Goal: Entertainment & Leisure: Consume media (video, audio)

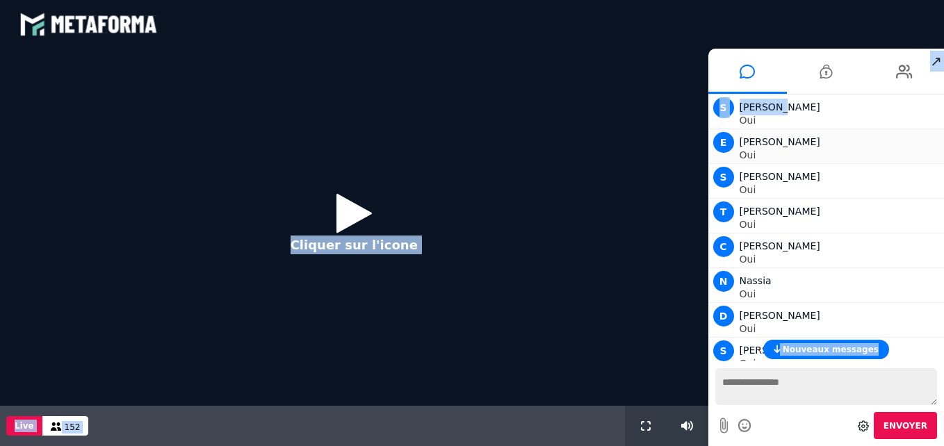
drag, startPoint x: 943, startPoint y: 115, endPoint x: 898, endPoint y: 152, distance: 58.3
click at [943, 104] on html "blastream met_channel-9815b25ebd2bfb1ca2e40341aa852e5e fr en fr Scène Compte li…" at bounding box center [472, 223] width 944 height 446
click at [347, 218] on icon at bounding box center [353, 212] width 35 height 45
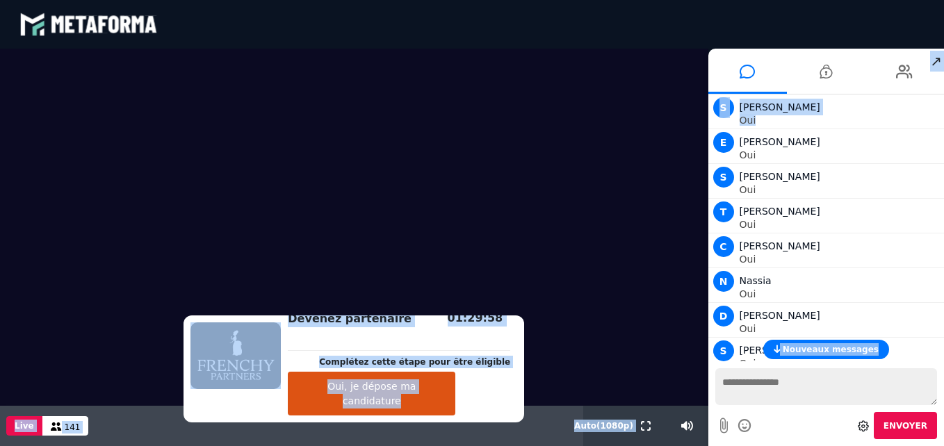
drag, startPoint x: 943, startPoint y: 122, endPoint x: 945, endPoint y: 153, distance: 31.3
click at [943, 153] on html "blastream met_channel-9815b25ebd2bfb1ca2e40341aa852e5e fr en fr Scène Compte li…" at bounding box center [472, 223] width 944 height 446
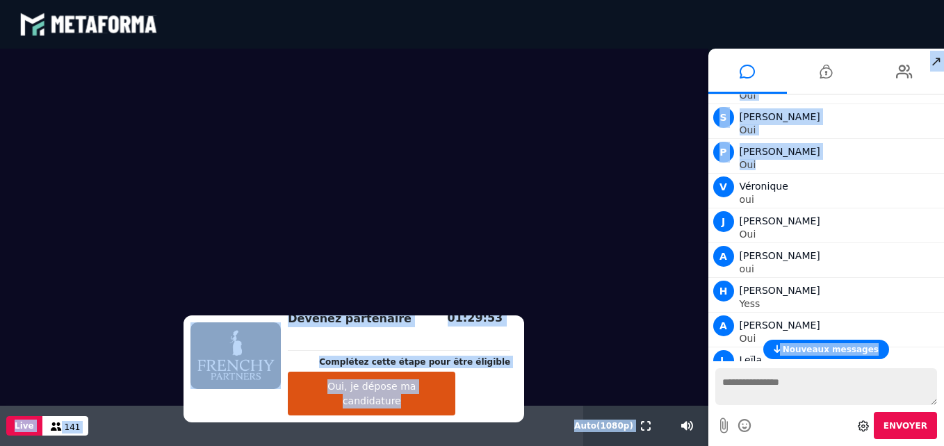
drag, startPoint x: 943, startPoint y: 167, endPoint x: 943, endPoint y: 193, distance: 25.7
click at [943, 192] on html "blastream met_channel-9815b25ebd2bfb1ca2e40341aa852e5e fr en fr Scène Compte li…" at bounding box center [472, 223] width 944 height 446
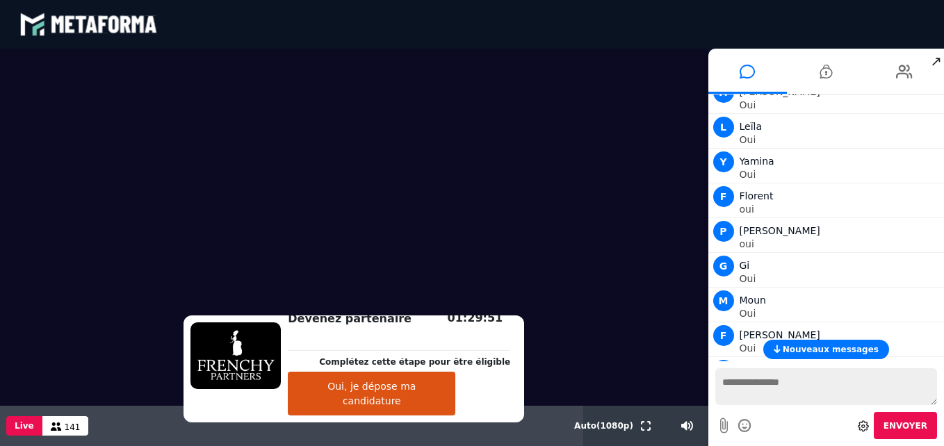
click at [943, 333] on div "Nouveaux messages S [PERSON_NAME] E [PERSON_NAME] Oui S [PERSON_NAME] T [PERSON…" at bounding box center [826, 228] width 236 height 267
click at [943, 344] on html "blastream met_channel-9815b25ebd2bfb1ca2e40341aa852e5e fr en fr Scène Compte li…" at bounding box center [472, 223] width 944 height 446
click at [941, 349] on div "Nouveaux messages" at bounding box center [826, 349] width 236 height 19
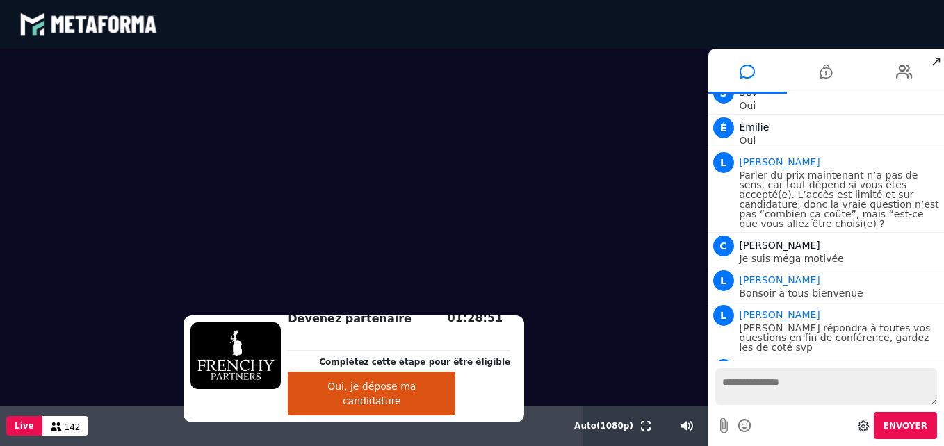
scroll to position [1251, 0]
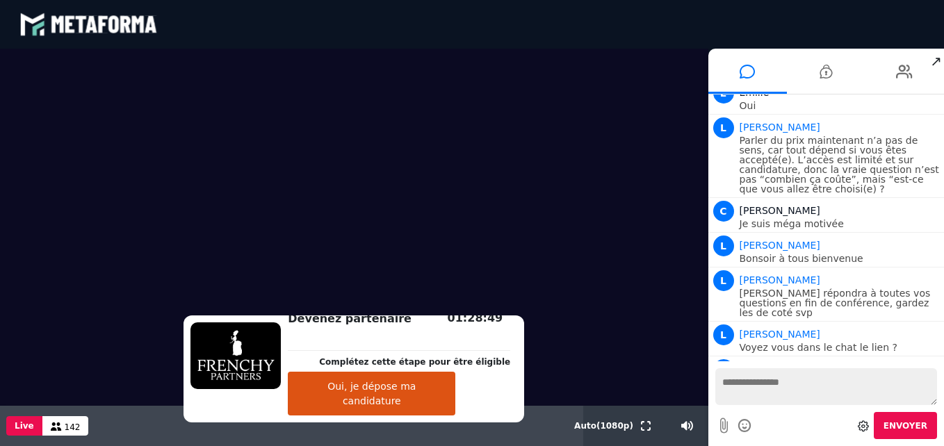
click at [188, 259] on video at bounding box center [354, 227] width 708 height 357
click at [259, 258] on video at bounding box center [354, 227] width 708 height 357
click at [247, 255] on video at bounding box center [354, 227] width 708 height 357
click at [263, 250] on video at bounding box center [354, 227] width 708 height 357
click at [263, 251] on video at bounding box center [354, 227] width 708 height 357
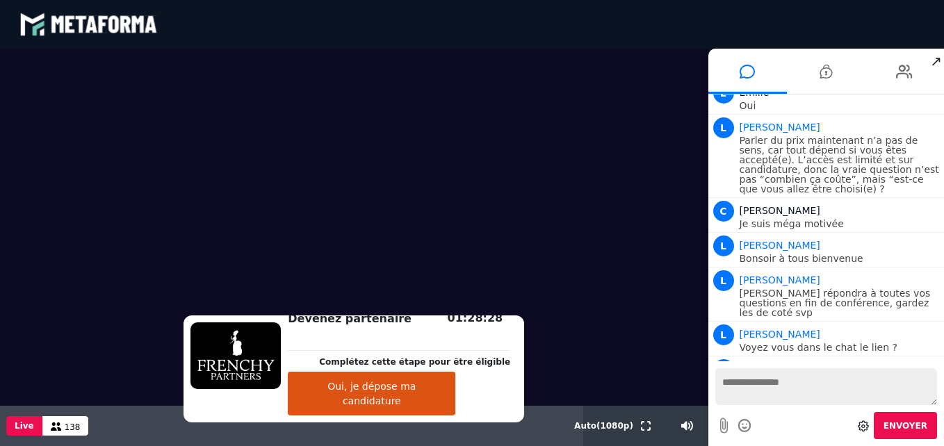
click at [455, 400] on button "Oui, je dépose ma candidature" at bounding box center [372, 394] width 168 height 44
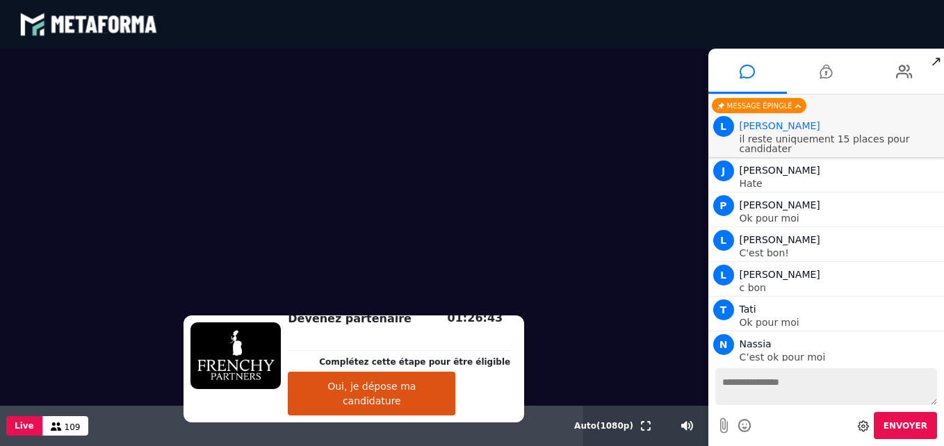
scroll to position [2338, 0]
click at [363, 323] on div "Devenez partenaire Complétez cette étape pour être éligible Oui, je dépose ma c…" at bounding box center [399, 369] width 236 height 93
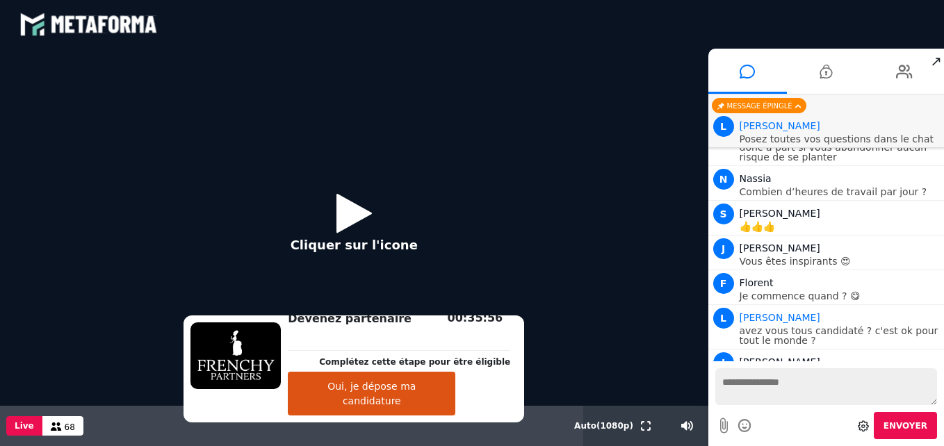
scroll to position [4858, 0]
